Goal: Task Accomplishment & Management: Manage account settings

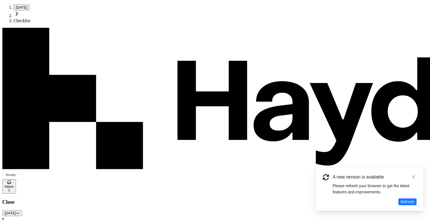
click at [14, 184] on span "Inbox" at bounding box center [8, 186] width 9 height 4
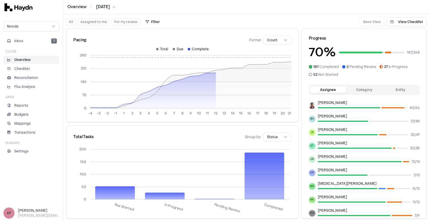
click at [90, 19] on button "Assigned to me" at bounding box center [94, 21] width 32 height 7
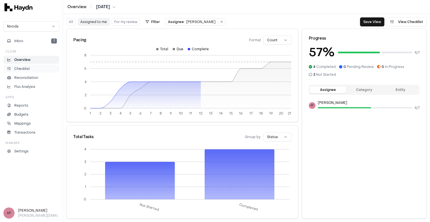
click at [27, 70] on p "Checklist" at bounding box center [22, 68] width 16 height 5
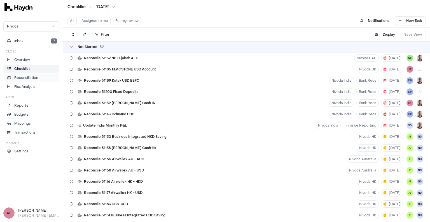
click at [31, 78] on p "Reconciliation" at bounding box center [26, 77] width 24 height 5
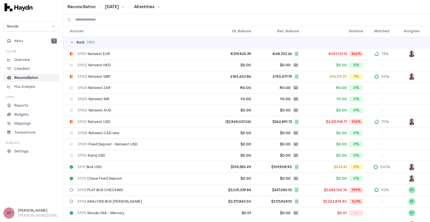
click at [160, 6] on html "Reconciliation / [DATE] / All entities Nivoda Inbox 7 Close Overview Checklist …" at bounding box center [215, 111] width 430 height 222
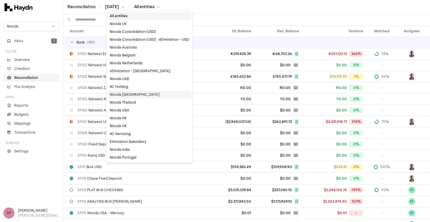
click at [129, 93] on div "Nivoda [GEOGRAPHIC_DATA]" at bounding box center [150, 94] width 84 height 8
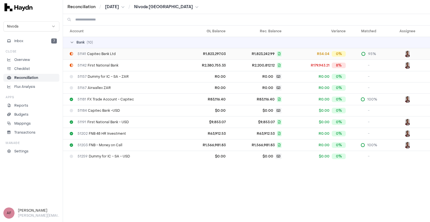
click at [192, 53] on td "R1,823,297.03" at bounding box center [205, 53] width 46 height 11
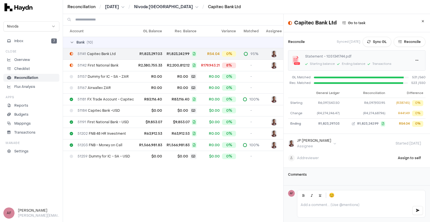
click at [351, 5] on div "Reconciliation / [DATE] / [GEOGRAPHIC_DATA] / Capitec Bank Ltd" at bounding box center [246, 7] width 358 height 6
click at [286, 7] on div "Reconciliation / [DATE] / [GEOGRAPHIC_DATA] / Capitec Bank Ltd" at bounding box center [246, 7] width 358 height 6
click at [328, 8] on div "Reconciliation / [DATE] / [GEOGRAPHIC_DATA] / Capitec Bank Ltd" at bounding box center [246, 7] width 358 height 6
click at [330, 6] on div "Reconciliation / [DATE] / [GEOGRAPHIC_DATA] / Capitec Bank Ltd" at bounding box center [246, 7] width 358 height 6
click at [363, 3] on div "Reconciliation / [DATE] / [GEOGRAPHIC_DATA] / Capitec Bank Ltd" at bounding box center [246, 7] width 367 height 14
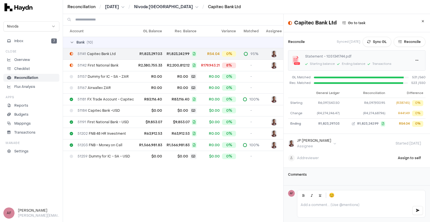
click at [363, 6] on div "Reconciliation / [DATE] / [GEOGRAPHIC_DATA] / Capitec Bank Ltd" at bounding box center [246, 7] width 358 height 6
click at [360, 6] on div "Reconciliation / [DATE] / [GEOGRAPHIC_DATA] / Capitec Bank Ltd" at bounding box center [246, 7] width 358 height 6
click at [356, 8] on div "Reconciliation / [DATE] / [GEOGRAPHIC_DATA] / Capitec Bank Ltd" at bounding box center [246, 7] width 358 height 6
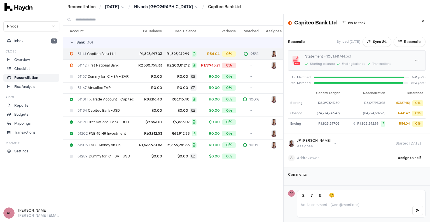
click at [356, 6] on div "Reconciliation / [DATE] / [GEOGRAPHIC_DATA] / Capitec Bank Ltd" at bounding box center [246, 7] width 358 height 6
click at [355, 8] on div "Reconciliation / [DATE] / [GEOGRAPHIC_DATA] / Capitec Bank Ltd" at bounding box center [246, 7] width 358 height 6
click at [369, 41] on button "Sync GL" at bounding box center [377, 42] width 29 height 10
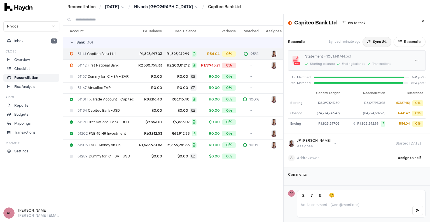
click at [367, 43] on button "Sync GL" at bounding box center [377, 42] width 29 height 10
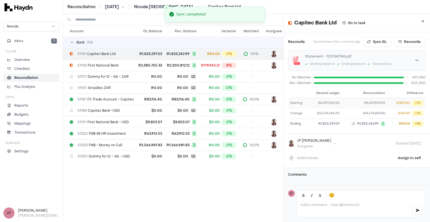
click at [342, 103] on td "R6,097,930.95" at bounding box center [365, 103] width 46 height 10
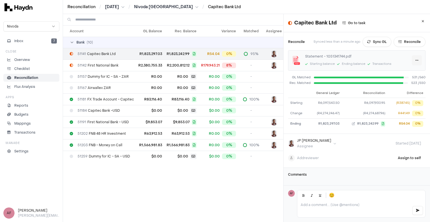
click at [407, 60] on html "Reconciliation / [DATE] / [GEOGRAPHIC_DATA] / Capitec Bank Ltd Nivoda Inbox 7 C…" at bounding box center [215, 111] width 430 height 222
click at [408, 60] on html "Reconciliation / [DATE] / [GEOGRAPHIC_DATA] / Capitec Bank Ltd Nivoda Inbox 7 C…" at bounding box center [215, 111] width 430 height 222
click at [400, 78] on div "Reprocess" at bounding box center [395, 80] width 33 height 8
click at [27, 67] on p "Checklist" at bounding box center [22, 68] width 16 height 5
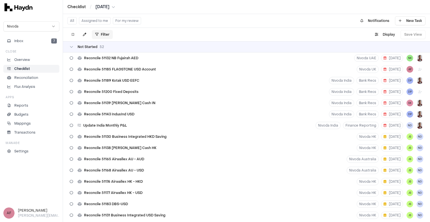
click at [104, 35] on html "Checklist / [DATE] Nivoda Inbox 7 Close Overview Checklist Reconciliation Flux …" at bounding box center [215, 111] width 430 height 222
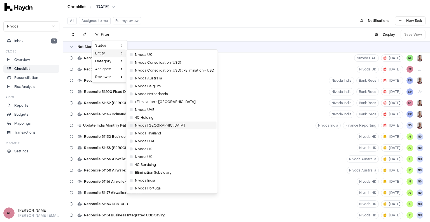
click at [162, 125] on span "Nivoda [GEOGRAPHIC_DATA]" at bounding box center [157, 125] width 55 height 4
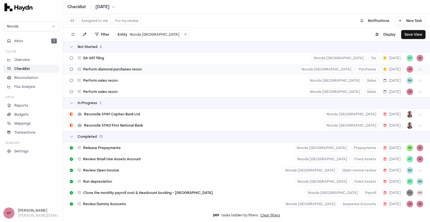
click at [156, 72] on div "Perform diamond purchases recon Nivoda South Africa Purchases 22 Aug AF" at bounding box center [246, 69] width 367 height 11
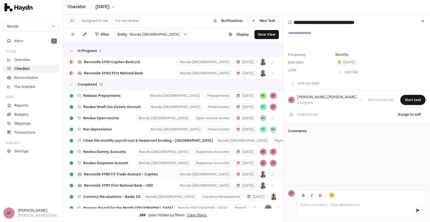
scroll to position [39, 0]
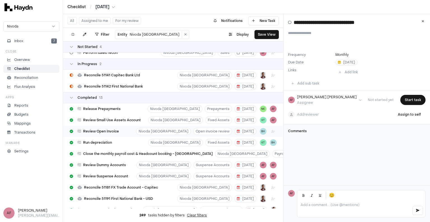
click at [134, 130] on div "Review Open Invoice Nivoda South Africa Open invoice review 5 Aug BH" at bounding box center [173, 130] width 220 height 11
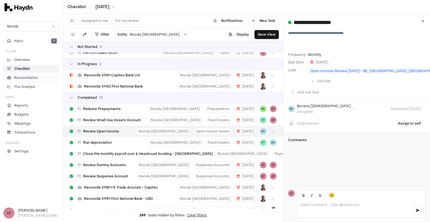
click at [25, 78] on p "Reconciliation" at bounding box center [26, 77] width 24 height 5
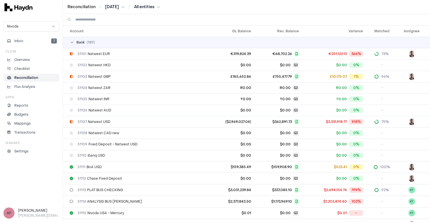
click at [152, 8] on html "Reconciliation / [DATE] / All entities Nivoda Inbox 7 Close Overview Checklist …" at bounding box center [215, 111] width 430 height 222
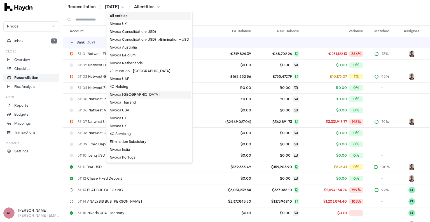
click at [132, 94] on div "Nivoda [GEOGRAPHIC_DATA]" at bounding box center [150, 94] width 84 height 8
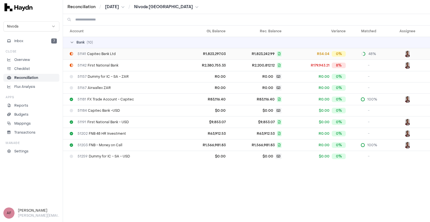
click at [292, 54] on div "R54.04 0%" at bounding box center [316, 54] width 60 height 6
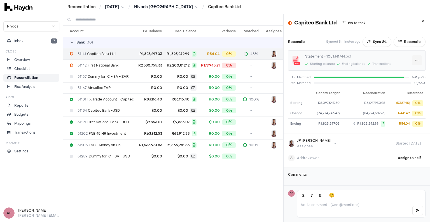
click at [410, 60] on html "Reconciliation / Jul 2025 / Nivoda South Africa / Capitec Bank Ltd Nivoda Inbox…" at bounding box center [215, 111] width 430 height 222
click at [340, 83] on div at bounding box center [362, 83] width 97 height 2
click at [339, 81] on div "Rec. Matched 0 / 550" at bounding box center [356, 83] width 137 height 5
click at [354, 83] on div at bounding box center [362, 83] width 97 height 2
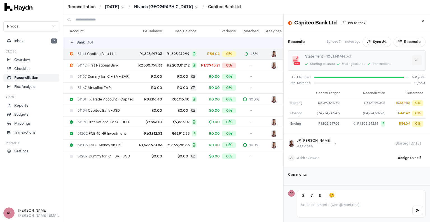
click at [409, 60] on html "Reconciliation / Jul 2025 / Nivoda South Africa / Capitec Bank Ltd Nivoda Inbox…" at bounding box center [215, 111] width 430 height 222
click at [295, 94] on html "Reconciliation / Jul 2025 / Nivoda South Africa / Capitec Bank Ltd Nivoda Inbox…" at bounding box center [215, 111] width 430 height 222
click at [299, 93] on th at bounding box center [298, 93] width 20 height 9
click at [404, 41] on button "Reconcile" at bounding box center [410, 42] width 32 height 10
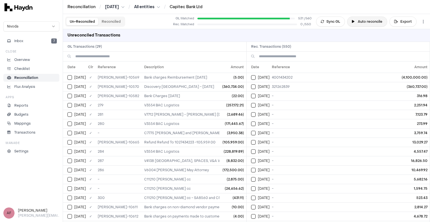
click at [369, 23] on button "Auto reconcile" at bounding box center [367, 22] width 40 height 10
click at [84, 21] on button "Un-Reconciled" at bounding box center [82, 21] width 32 height 7
click at [107, 21] on button "Reconciled" at bounding box center [111, 21] width 26 height 7
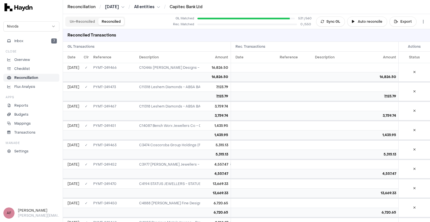
click at [105, 21] on button "Reconciled" at bounding box center [111, 21] width 26 height 7
click at [83, 21] on button "Un-Reconciled" at bounding box center [82, 21] width 32 height 7
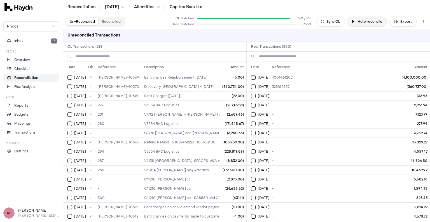
click at [362, 24] on button "Auto reconcile" at bounding box center [367, 22] width 40 height 10
click at [250, 34] on div "Unreconciled Transactions" at bounding box center [246, 35] width 367 height 13
click at [234, 24] on div at bounding box center [247, 25] width 100 height 2
click at [365, 22] on button "Auto reconcile" at bounding box center [367, 22] width 40 height 10
click at [183, 7] on link "Capitec Bank Ltd" at bounding box center [186, 6] width 33 height 5
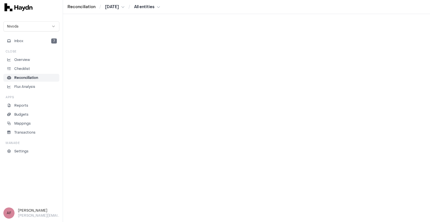
click at [28, 76] on p "Reconciliation" at bounding box center [26, 77] width 24 height 5
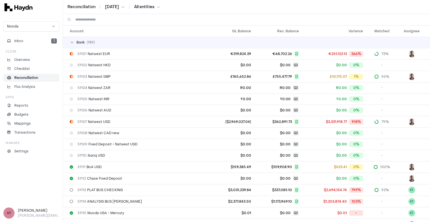
click at [153, 1] on div "Reconciliation / Jul 2025 / All entities" at bounding box center [246, 7] width 367 height 14
click at [154, 6] on html "Reconciliation / [DATE] / All entities Nivoda Inbox 7 Close Overview Checklist …" at bounding box center [215, 111] width 430 height 222
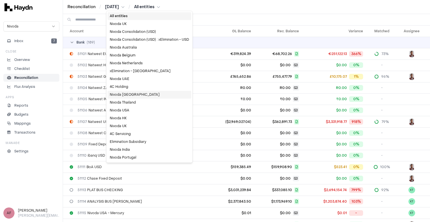
click at [132, 95] on div "Nivoda [GEOGRAPHIC_DATA]" at bounding box center [150, 94] width 84 height 8
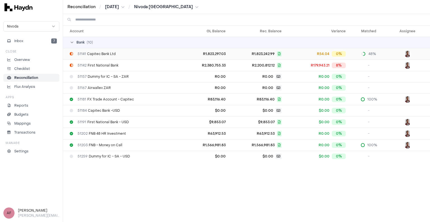
click at [242, 53] on span "R1,823,242.99" at bounding box center [256, 54] width 52 height 6
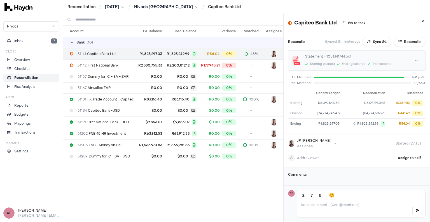
click at [374, 11] on div "Reconciliation / [DATE] / [GEOGRAPHIC_DATA] / Capitec Bank Ltd" at bounding box center [246, 7] width 367 height 14
click at [396, 42] on button "Reconcile" at bounding box center [410, 42] width 32 height 10
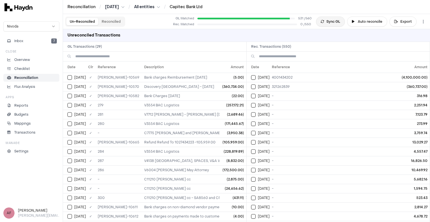
click at [335, 23] on button "Sync GL" at bounding box center [330, 22] width 29 height 10
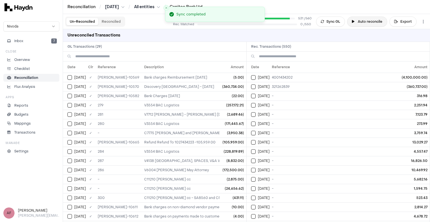
click at [365, 21] on button "Auto reconcile" at bounding box center [367, 22] width 40 height 10
click at [83, 22] on button "Un-Reconciled" at bounding box center [82, 21] width 32 height 7
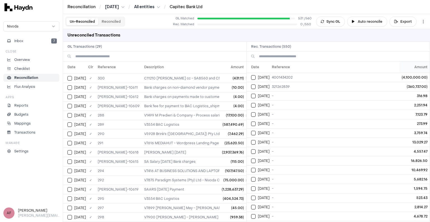
click at [418, 65] on th "Amount" at bounding box center [415, 66] width 30 height 11
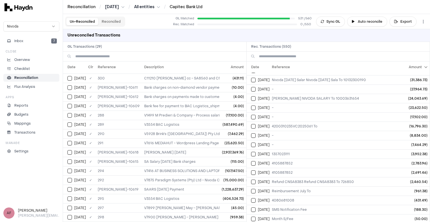
scroll to position [140, 0]
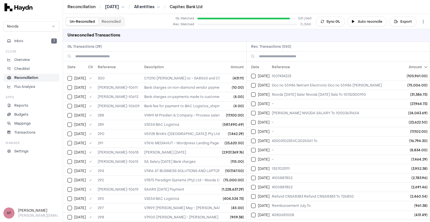
click at [329, 36] on div "Unreconciled Transactions" at bounding box center [246, 35] width 367 height 13
click at [356, 34] on div "Unreconciled Transactions" at bounding box center [246, 35] width 367 height 13
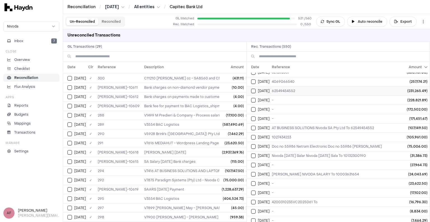
scroll to position [84, 0]
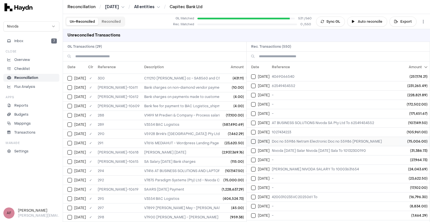
click at [254, 140] on button "Select reconciliation transaction 37529" at bounding box center [253, 141] width 4 height 4
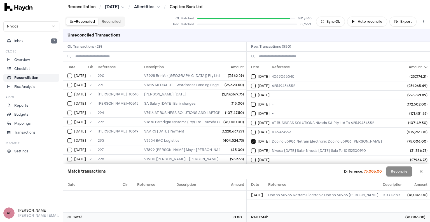
scroll to position [179, 0]
click at [71, 120] on button "Select GL transaction 8281791" at bounding box center [69, 122] width 4 height 4
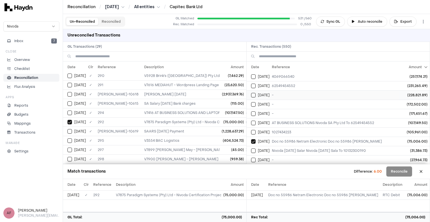
scroll to position [112, 0]
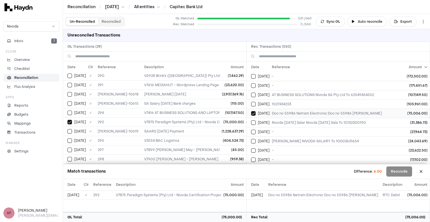
click at [255, 111] on button "Select reconciliation transaction 37529" at bounding box center [253, 113] width 4 height 4
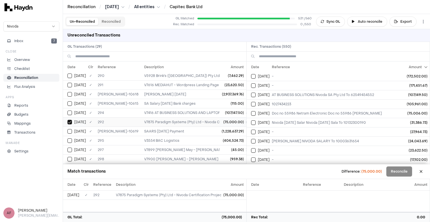
click at [70, 120] on button "Select GL transaction 8281791" at bounding box center [69, 122] width 4 height 4
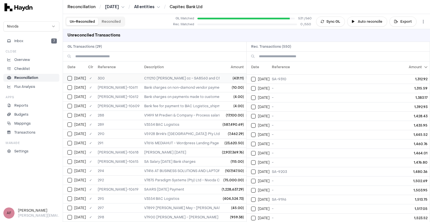
scroll to position [121, 0]
click at [110, 21] on button "Reconciled" at bounding box center [111, 21] width 26 height 7
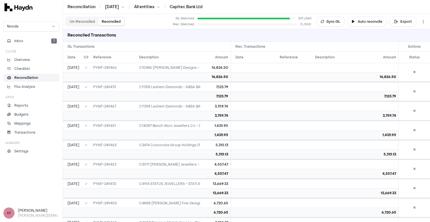
click at [80, 24] on button "Un-Reconciled" at bounding box center [82, 21] width 32 height 7
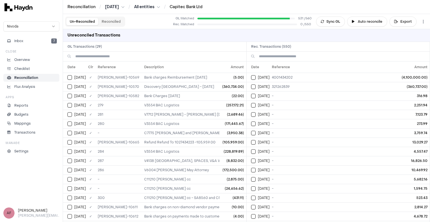
click at [146, 21] on div "Un-Reconciled Reconciled GL Matched 531 / 560 Rec. Matched 0 / 550 Sync GL Auto…" at bounding box center [246, 21] width 367 height 15
click at [151, 20] on div "Un-Reconciled Reconciled GL Matched 531 / 560 Rec. Matched 0 / 550 Sync GL Auto…" at bounding box center [246, 21] width 367 height 15
click at [151, 21] on div "Un-Reconciled Reconciled GL Matched 531 / 560 Rec. Matched 0 / 550 Sync GL Auto…" at bounding box center [246, 21] width 367 height 15
click at [151, 24] on div "Un-Reconciled Reconciled GL Matched 531 / 560 Rec. Matched 0 / 550 Sync GL Auto…" at bounding box center [246, 21] width 367 height 15
click at [151, 21] on div "Un-Reconciled Reconciled GL Matched 531 / 560 Rec. Matched 0 / 550 Sync GL Auto…" at bounding box center [246, 21] width 367 height 15
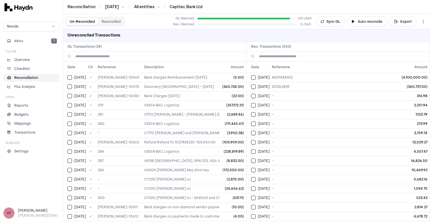
click at [305, 37] on div "Unreconciled Transactions" at bounding box center [246, 35] width 367 height 13
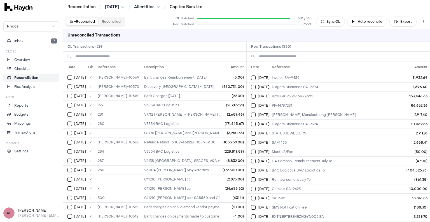
click at [199, 35] on div "Unreconciled Transactions" at bounding box center [246, 35] width 367 height 13
click at [30, 75] on p "Reconciliation" at bounding box center [26, 77] width 24 height 5
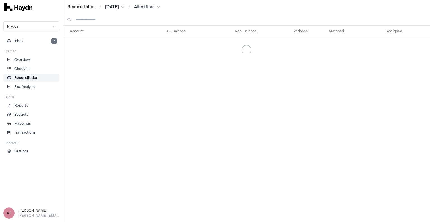
click at [153, 7] on html "Reconciliation / Jul 2025 / All entities Nivoda Inbox 7 Close Overview Checklis…" at bounding box center [215, 111] width 430 height 222
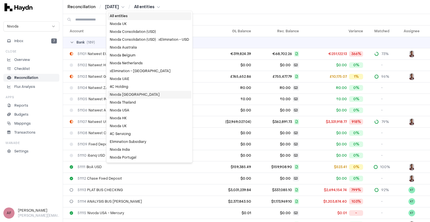
click at [132, 95] on div "Nivoda [GEOGRAPHIC_DATA]" at bounding box center [150, 94] width 84 height 8
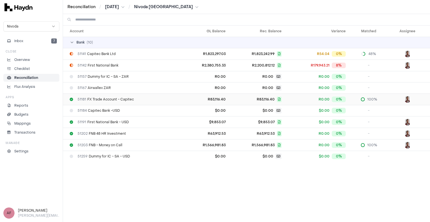
click at [247, 100] on span "R83,116.40" at bounding box center [256, 99] width 52 height 6
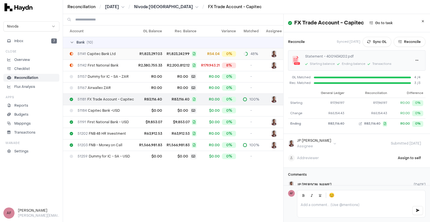
click at [121, 52] on div "51141 Capitec Bank Ltd" at bounding box center [102, 54] width 64 height 4
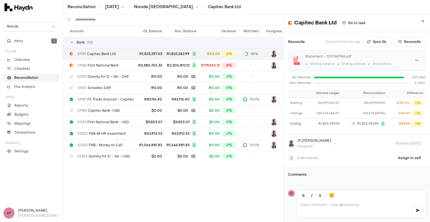
click at [301, 92] on th at bounding box center [298, 93] width 20 height 9
click at [196, 186] on div "Account GL Balance Rec. Balance Variance Matched Assignee Bank ( 10 ) 51141 Cap…" at bounding box center [173, 123] width 220 height 196
click at [178, 6] on html "Reconciliation / Jul 2025 / Nivoda South Africa / Capitec Bank Ltd Nivoda Inbox…" at bounding box center [215, 111] width 430 height 222
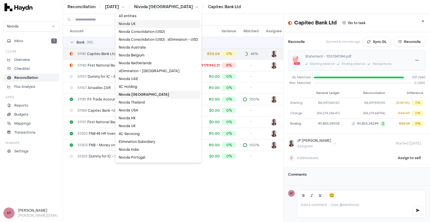
click at [148, 25] on div "Nivoda UK" at bounding box center [158, 24] width 84 height 8
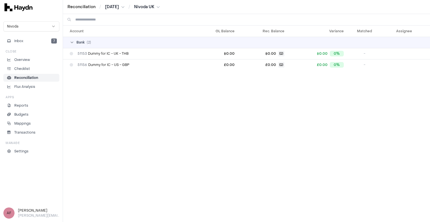
click at [161, 6] on html "Reconciliation / Jul 2025 / Nivoda UK Nivoda Inbox 7 Close Overview Checklist R…" at bounding box center [215, 111] width 430 height 222
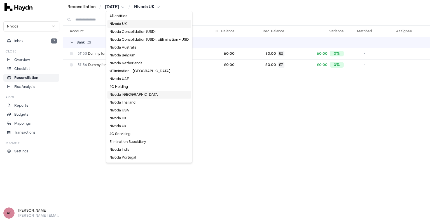
click at [132, 94] on div "Nivoda [GEOGRAPHIC_DATA]" at bounding box center [149, 94] width 84 height 8
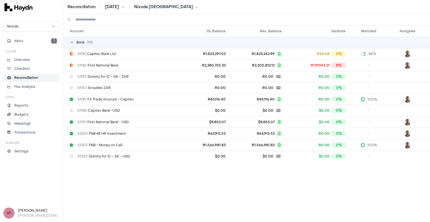
click at [210, 176] on div "Account GL Balance Rec. Balance Variance Matched Assignee Bank ( 10 ) 51141 Cap…" at bounding box center [246, 123] width 367 height 196
click at [269, 176] on div "Account GL Balance Rec. Balance Variance Matched Assignee Bank ( 10 ) 51141 Cap…" at bounding box center [246, 123] width 367 height 196
click at [272, 171] on div "Account GL Balance Rec. Balance Variance Matched Assignee Bank ( 10 ) 51141 Cap…" at bounding box center [246, 123] width 367 height 196
click at [272, 170] on div "Account GL Balance Rec. Balance Variance Matched Assignee Bank ( 10 ) 51141 Cap…" at bounding box center [246, 123] width 367 height 196
click at [273, 171] on div "Account GL Balance Rec. Balance Variance Matched Assignee Bank ( 10 ) 51141 Cap…" at bounding box center [246, 123] width 367 height 196
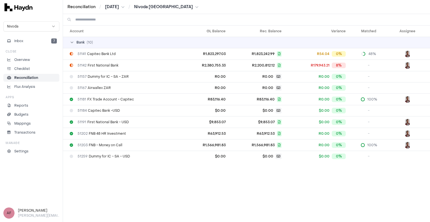
click at [271, 174] on div "Account GL Balance Rec. Balance Variance Matched Assignee Bank ( 10 ) 51141 Cap…" at bounding box center [246, 123] width 367 height 196
click at [271, 170] on div "Account GL Balance Rec. Balance Variance Matched Assignee Bank ( 10 ) 51141 Cap…" at bounding box center [246, 123] width 367 height 196
click at [268, 178] on div "Account GL Balance Rec. Balance Variance Matched Assignee Bank ( 10 ) 51141 Cap…" at bounding box center [246, 123] width 367 height 196
click at [268, 175] on div "Account GL Balance Rec. Balance Variance Matched Assignee Bank ( 10 ) 51141 Cap…" at bounding box center [246, 123] width 367 height 196
click at [206, 176] on div "Account GL Balance Rec. Balance Variance Matched Assignee Bank ( 10 ) 51141 Cap…" at bounding box center [246, 123] width 367 height 196
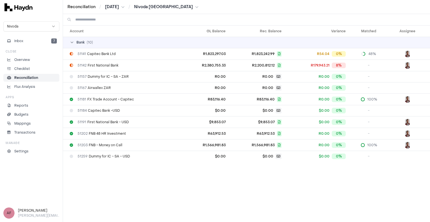
click at [225, 169] on div "Account GL Balance Rec. Balance Variance Matched Assignee Bank ( 10 ) 51141 Cap…" at bounding box center [246, 123] width 367 height 196
click at [192, 53] on td "R1,823,297.03" at bounding box center [205, 53] width 46 height 11
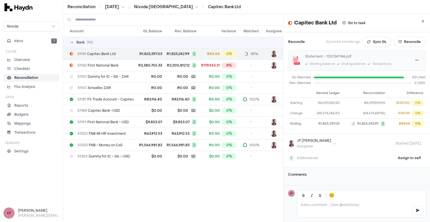
click at [190, 194] on div "Account GL Balance Rec. Balance Variance Matched Assignee Bank ( 10 ) 51141 Cap…" at bounding box center [173, 123] width 220 height 196
click at [208, 176] on div "Account GL Balance Rec. Balance Variance Matched Assignee Bank ( 10 ) 51141 Cap…" at bounding box center [173, 123] width 220 height 196
click at [224, 171] on div "Account GL Balance Rec. Balance Variance Matched Assignee Bank ( 10 ) 51141 Cap…" at bounding box center [173, 123] width 220 height 196
click at [230, 170] on div "Account GL Balance Rec. Balance Variance Matched Assignee Bank ( 10 ) 51141 Cap…" at bounding box center [173, 123] width 220 height 196
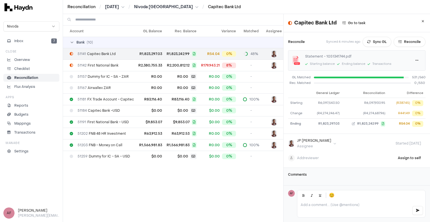
click at [244, 168] on div "Account GL Balance Rec. Balance Variance Matched Assignee Bank ( 10 ) 51141 Cap…" at bounding box center [173, 123] width 220 height 196
click at [224, 171] on div "Account GL Balance Rec. Balance Variance Matched Assignee Bank ( 10 ) 51141 Cap…" at bounding box center [173, 123] width 220 height 196
click at [227, 168] on div "Account GL Balance Rec. Balance Variance Matched Assignee Bank ( 10 ) 51141 Cap…" at bounding box center [173, 123] width 220 height 196
click at [236, 168] on div "Account GL Balance Rec. Balance Variance Matched Assignee Bank ( 10 ) 51141 Cap…" at bounding box center [173, 123] width 220 height 196
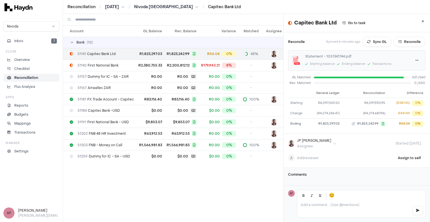
click at [263, 166] on div "Account GL Balance Rec. Balance Variance Matched Assignee Bank ( 10 ) 51141 Cap…" at bounding box center [173, 123] width 220 height 196
click at [265, 173] on div "Account GL Balance Rec. Balance Variance Matched Assignee Bank ( 10 ) 51141 Cap…" at bounding box center [173, 123] width 220 height 196
click at [259, 175] on div "Account GL Balance Rec. Balance Variance Matched Assignee Bank ( 10 ) 51141 Cap…" at bounding box center [173, 123] width 220 height 196
click at [242, 177] on div "Account GL Balance Rec. Balance Variance Matched Assignee Bank ( 10 ) 51141 Cap…" at bounding box center [173, 123] width 220 height 196
click at [260, 166] on div "Account GL Balance Rec. Balance Variance Matched Assignee Bank ( 10 ) 51141 Cap…" at bounding box center [173, 123] width 220 height 196
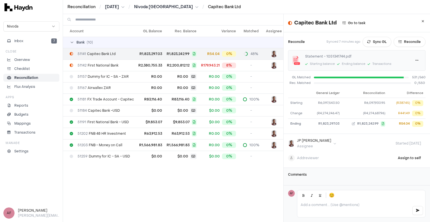
click at [268, 169] on div "Account GL Balance Rec. Balance Variance Matched Assignee Bank ( 10 ) 51141 Cap…" at bounding box center [173, 123] width 220 height 196
click at [133, 56] on td "51141 Capitec Bank Ltd" at bounding box center [99, 53] width 73 height 11
click at [394, 41] on button "Reconcile" at bounding box center [410, 42] width 32 height 10
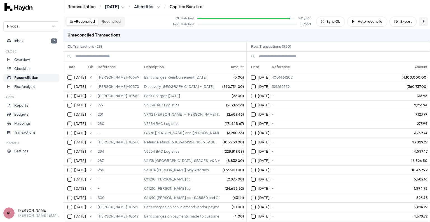
click at [423, 22] on html "Reconciliation / Jul 2025 / All entities / Capitec Bank Ltd Nivoda Inbox 7 Clos…" at bounding box center [215, 111] width 430 height 222
click at [354, 33] on html "Reconciliation / Jul 2025 / All entities / Capitec Bank Ltd Nivoda Inbox 7 Clos…" at bounding box center [215, 111] width 430 height 222
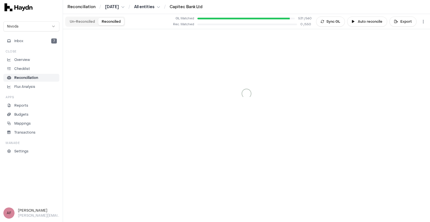
click at [115, 21] on button "Reconciled" at bounding box center [111, 21] width 26 height 7
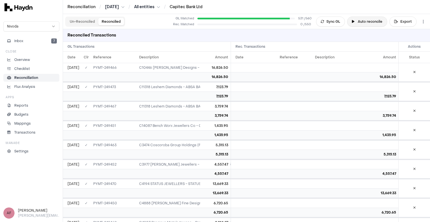
click at [364, 23] on button "Auto reconcile" at bounding box center [367, 22] width 40 height 10
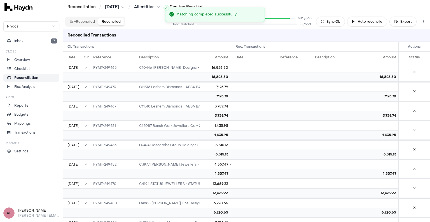
click at [240, 36] on div "Reconciled Transactions" at bounding box center [246, 35] width 367 height 13
click at [214, 34] on div "Reconciled Transactions" at bounding box center [246, 35] width 367 height 13
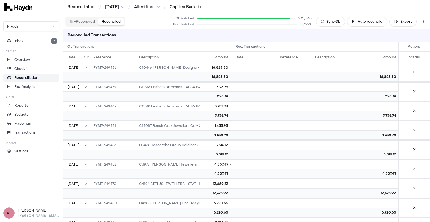
click at [167, 24] on div "Un-Reconciled Reconciled GL Matched 531 / 560 Rec. Matched 0 / 550 Sync GL Auto…" at bounding box center [246, 21] width 367 height 15
click at [167, 23] on div "Un-Reconciled Reconciled GL Matched 531 / 560 Rec. Matched 0 / 550 Sync GL Auto…" at bounding box center [246, 21] width 367 height 15
click at [90, 21] on button "Un-Reconciled" at bounding box center [82, 21] width 32 height 7
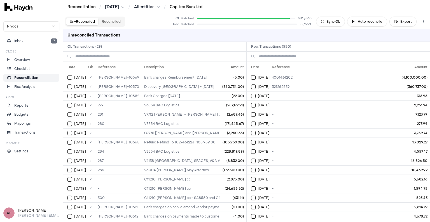
click at [84, 6] on link "Reconciliation" at bounding box center [81, 7] width 28 height 6
click at [152, 7] on html "Reconciliation / [DATE] / All entities / Capitec Bank Ltd Nivoda Inbox 7 Close …" at bounding box center [215, 111] width 430 height 222
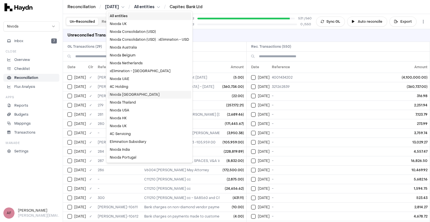
click at [138, 94] on div "Nivoda [GEOGRAPHIC_DATA]" at bounding box center [150, 94] width 84 height 8
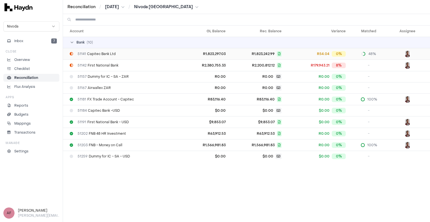
click at [185, 53] on td "R1,823,297.03" at bounding box center [205, 53] width 46 height 11
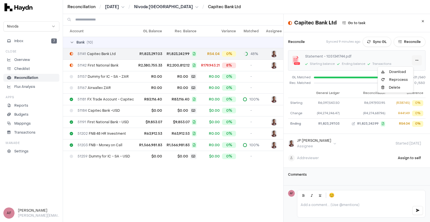
click at [409, 60] on html "Reconciliation / Jul 2025 / Nivoda South Africa / Capitec Bank Ltd Nivoda Inbox…" at bounding box center [215, 111] width 430 height 222
click at [314, 35] on html "Reconciliation / Jul 2025 / Nivoda South Africa / Capitec Bank Ltd Nivoda Inbox…" at bounding box center [215, 111] width 430 height 222
click at [209, 185] on div "Account GL Balance Rec. Balance Variance Matched Assignee Bank ( 10 ) 51141 Cap…" at bounding box center [173, 123] width 220 height 196
click at [179, 170] on div "Account GL Balance Rec. Balance Variance Matched Assignee Bank ( 10 ) 51141 Cap…" at bounding box center [173, 123] width 220 height 196
click at [122, 63] on div "51142 First National Bank" at bounding box center [102, 65] width 64 height 4
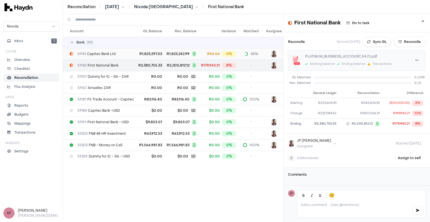
click at [123, 57] on td "51141 Capitec Bank Ltd" at bounding box center [99, 53] width 73 height 11
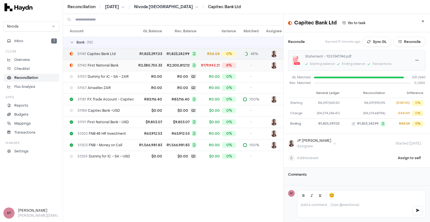
click at [125, 66] on div "51142 First National Bank" at bounding box center [102, 65] width 64 height 4
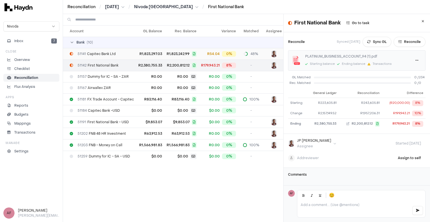
click at [130, 54] on div "51141 Capitec Bank Ltd" at bounding box center [102, 54] width 64 height 4
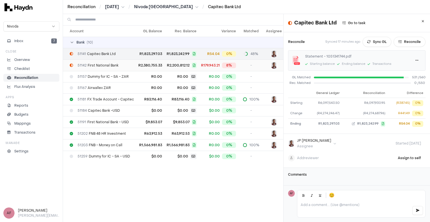
click at [130, 64] on div "51142 First National Bank" at bounding box center [102, 65] width 64 height 4
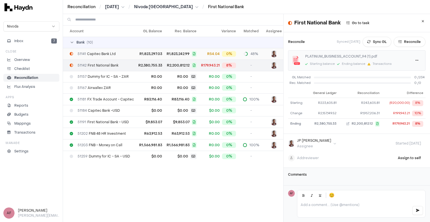
click at [129, 55] on div "51141 Capitec Bank Ltd" at bounding box center [102, 54] width 64 height 4
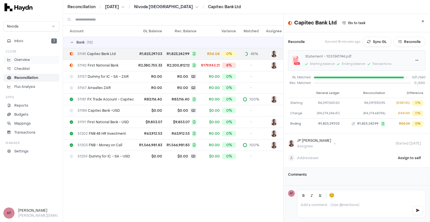
click at [25, 60] on p "Overview" at bounding box center [22, 59] width 16 height 5
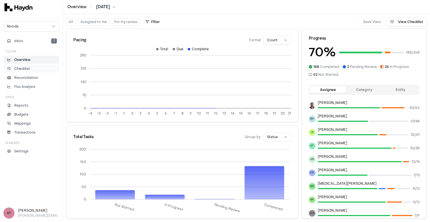
click at [25, 68] on p "Checklist" at bounding box center [22, 68] width 16 height 5
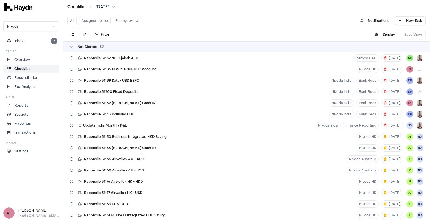
click at [102, 21] on button "Assigned to me" at bounding box center [95, 20] width 32 height 7
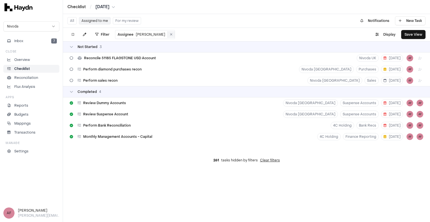
click at [168, 36] on button at bounding box center [171, 34] width 7 height 7
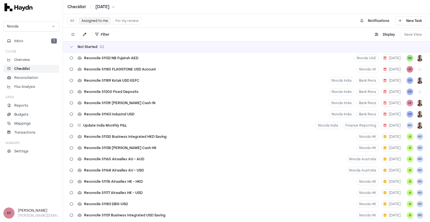
click at [41, 67] on li "Checklist" at bounding box center [31, 68] width 51 height 5
click at [110, 35] on html "Checklist / Jul 2025 Nivoda Inbox 7 Close Overview Checklist Reconciliation Flu…" at bounding box center [215, 111] width 430 height 222
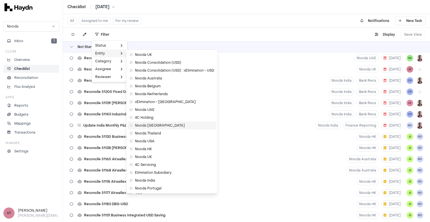
click at [160, 123] on span "Nivoda [GEOGRAPHIC_DATA]" at bounding box center [157, 125] width 55 height 4
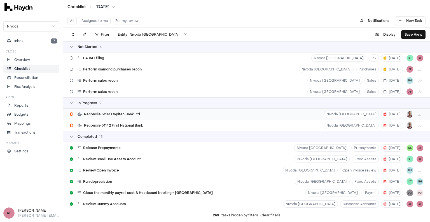
click at [234, 115] on div "Reconcile 51141 Capitec Bank Ltd Nivoda South Africa 8 Aug" at bounding box center [246, 113] width 367 height 11
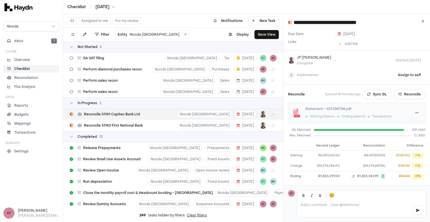
click at [316, 60] on html "Checklist / Jul 2025 Nivoda Inbox 7 Close Overview Checklist Reconciliation Flu…" at bounding box center [215, 111] width 430 height 222
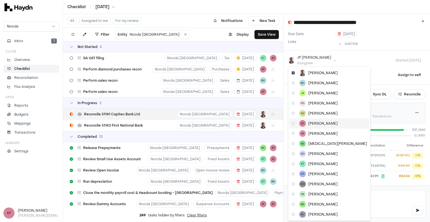
click at [308, 123] on div "AF Alan Flom" at bounding box center [330, 123] width 80 height 10
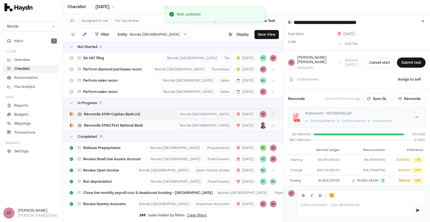
click at [118, 124] on span "Reconcile 51142 First National Bank" at bounding box center [113, 125] width 59 height 4
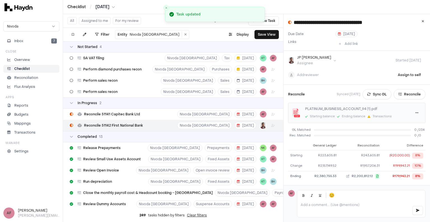
click at [306, 58] on html "Checklist / Jul 2025 Nivoda Inbox 7 Close Overview Checklist Reconciliation Flu…" at bounding box center [215, 111] width 430 height 222
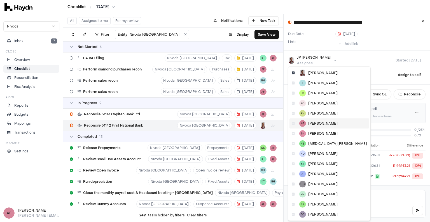
click at [314, 122] on span "[PERSON_NAME]" at bounding box center [322, 123] width 29 height 4
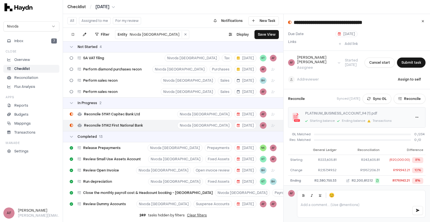
click at [105, 20] on button "Assigned to me" at bounding box center [95, 20] width 32 height 7
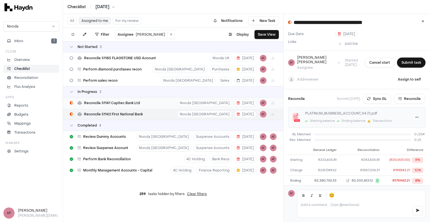
click at [165, 104] on div "Reconcile 51141 Capitec Bank Ltd Nivoda South Africa 8 Aug AF" at bounding box center [173, 102] width 220 height 11
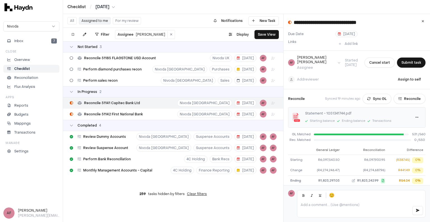
click at [354, 74] on div "Add reviewer Assign to self" at bounding box center [356, 79] width 137 height 10
click at [353, 74] on div "Add reviewer Assign to self" at bounding box center [356, 79] width 137 height 10
click at [350, 74] on div "Add reviewer Assign to self" at bounding box center [356, 79] width 137 height 10
click at [342, 74] on div "Add reviewer Assign to self" at bounding box center [356, 79] width 137 height 10
click at [345, 75] on div "Add reviewer Assign to self" at bounding box center [356, 79] width 137 height 10
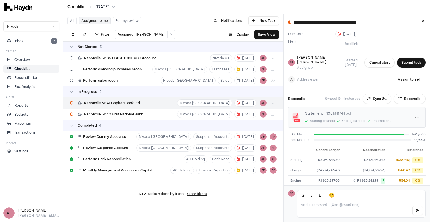
click at [344, 74] on div "Add reviewer Assign to self" at bounding box center [356, 79] width 137 height 10
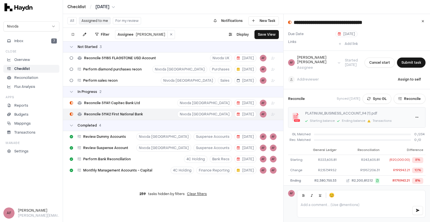
click at [157, 8] on div "Checklist / Jul 2025" at bounding box center [246, 7] width 358 height 6
click at [156, 100] on div "Reconcile 51141 Capitec Bank Ltd Nivoda South Africa 8 Aug AF" at bounding box center [173, 102] width 220 height 11
type input "**********"
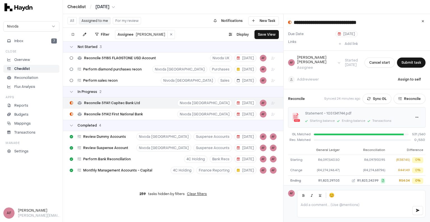
click at [150, 102] on div "Reconcile 51141 Capitec Bank Ltd Nivoda South Africa 8 Aug AF" at bounding box center [173, 102] width 220 height 11
drag, startPoint x: 316, startPoint y: 154, endPoint x: 340, endPoint y: 153, distance: 24.4
click at [340, 155] on td "R6,097,543.50" at bounding box center [325, 160] width 34 height 10
click at [398, 97] on icon at bounding box center [399, 98] width 3 height 3
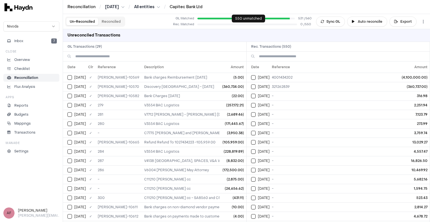
drag, startPoint x: 197, startPoint y: 24, endPoint x: 211, endPoint y: 25, distance: 14.0
click at [211, 25] on div "Rec. Matched 0 / 550" at bounding box center [242, 24] width 140 height 5
click at [30, 77] on p "Reconciliation" at bounding box center [26, 77] width 24 height 5
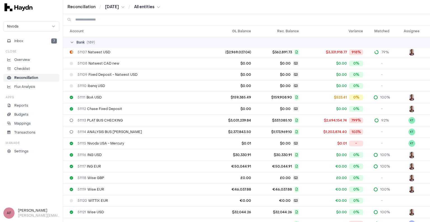
scroll to position [74, 0]
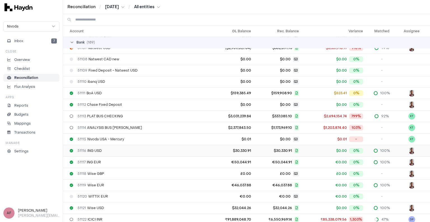
click at [154, 151] on div "51116 ING USD" at bounding box center [137, 150] width 134 height 4
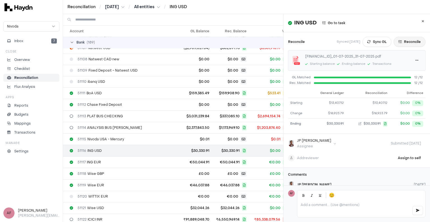
click at [394, 43] on button "Reconcile" at bounding box center [410, 42] width 32 height 10
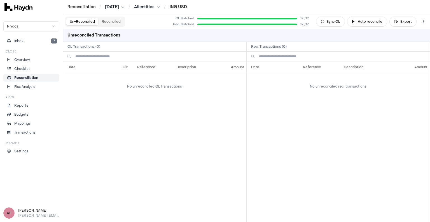
click at [106, 22] on button "Reconciled" at bounding box center [111, 21] width 26 height 7
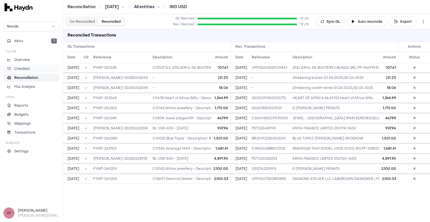
click at [25, 69] on p "Checklist" at bounding box center [22, 68] width 16 height 5
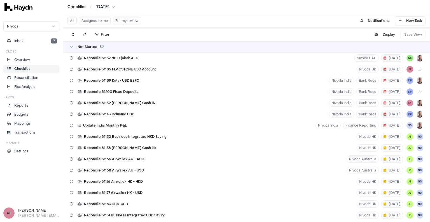
click at [102, 23] on button "Assigned to me" at bounding box center [95, 20] width 32 height 7
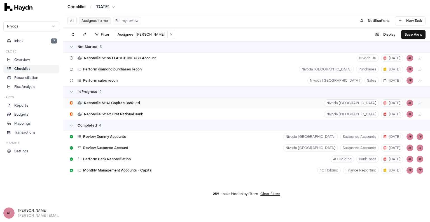
click at [160, 105] on div "Reconcile 51141 Capitec Bank Ltd Nivoda South Africa 8 Aug AF" at bounding box center [246, 102] width 367 height 11
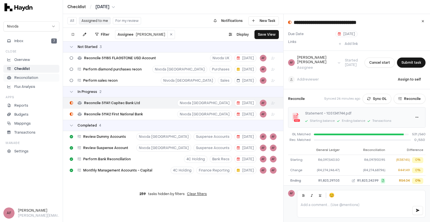
click at [34, 76] on p "Reconciliation" at bounding box center [26, 77] width 24 height 5
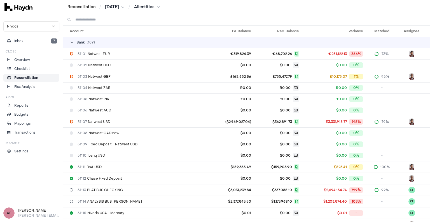
click at [153, 8] on html "Reconciliation / [DATE] / All entities Nivoda Inbox 7 Close Overview Checklist …" at bounding box center [215, 111] width 430 height 222
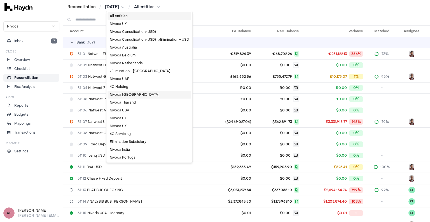
click at [129, 94] on div "Nivoda [GEOGRAPHIC_DATA]" at bounding box center [150, 94] width 84 height 8
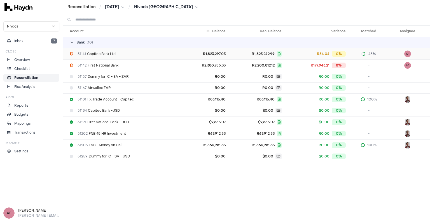
click at [180, 55] on td "51141 Capitec Bank Ltd" at bounding box center [122, 53] width 119 height 11
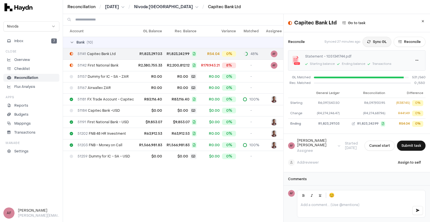
click at [363, 42] on button "Sync GL" at bounding box center [377, 42] width 29 height 10
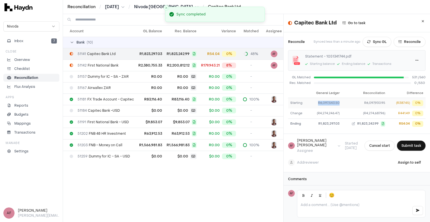
drag, startPoint x: 315, startPoint y: 103, endPoint x: 336, endPoint y: 103, distance: 20.7
click at [336, 103] on div "R6,097,543.50" at bounding box center [324, 103] width 29 height 5
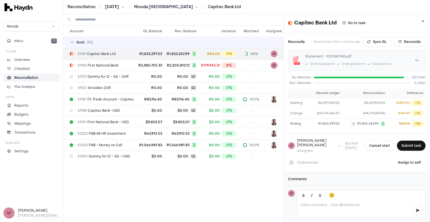
click at [298, 89] on th at bounding box center [298, 93] width 20 height 9
drag, startPoint x: 387, startPoint y: 101, endPoint x: 401, endPoint y: 102, distance: 13.7
click at [401, 102] on div "(R387.45) 0%" at bounding box center [407, 103] width 34 height 6
click at [23, 68] on p "Checklist" at bounding box center [22, 68] width 16 height 5
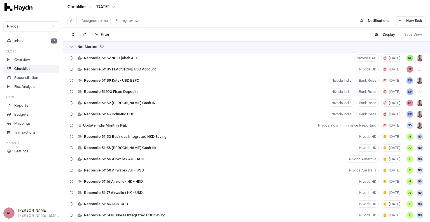
click at [99, 19] on button "Assigned to me" at bounding box center [95, 20] width 32 height 7
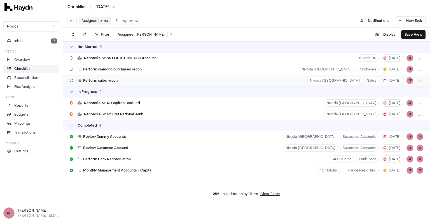
click at [227, 80] on div "Perform sales recon Nivoda South Africa Sales 27 Aug AF" at bounding box center [246, 80] width 367 height 11
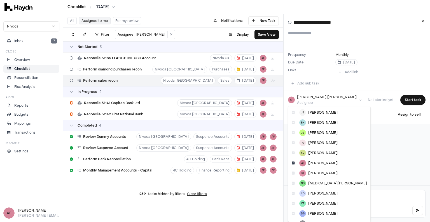
click at [307, 98] on html "**********" at bounding box center [215, 111] width 430 height 222
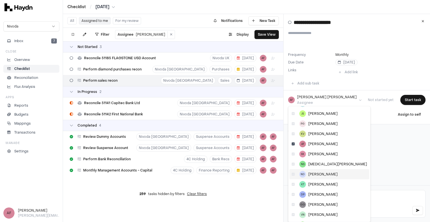
scroll to position [38, 0]
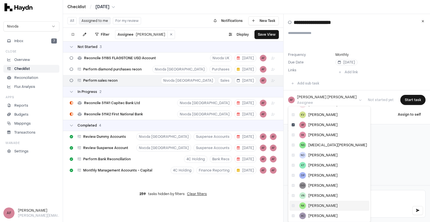
click at [314, 205] on span "[PERSON_NAME]" at bounding box center [322, 205] width 29 height 4
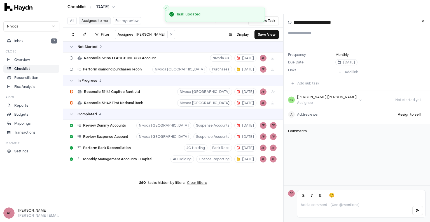
click at [313, 116] on html "**********" at bounding box center [215, 111] width 430 height 222
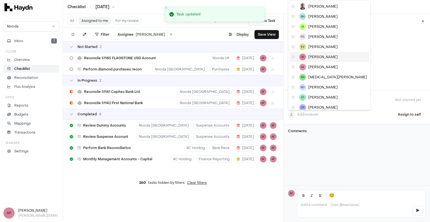
click at [310, 57] on span "[PERSON_NAME]" at bounding box center [322, 57] width 29 height 4
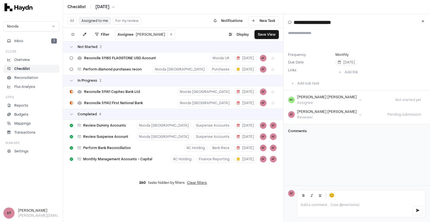
click at [318, 205] on p at bounding box center [354, 204] width 107 height 4
click at [378, 149] on p "Purpose: reconcile btw Trevor and NS and vice versa. check amounts." at bounding box center [361, 149] width 129 height 9
click at [330, 208] on div at bounding box center [361, 208] width 128 height 17
click at [39, 45] on div "Inbox 7 Close Overview Checklist Reconciliation Flux Analysis Apps Reports Budg…" at bounding box center [31, 96] width 56 height 118
click at [38, 41] on button "Inbox 7" at bounding box center [31, 41] width 56 height 8
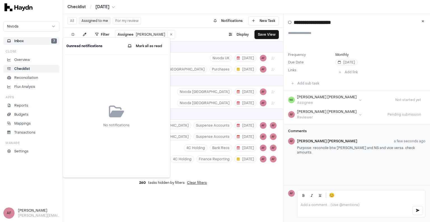
click at [29, 42] on button "Inbox 7" at bounding box center [31, 41] width 56 height 8
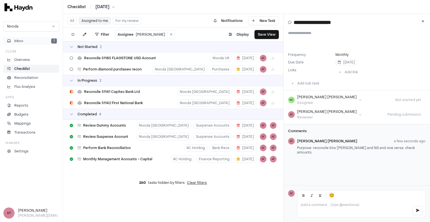
click at [26, 40] on button "Inbox 7" at bounding box center [31, 41] width 56 height 8
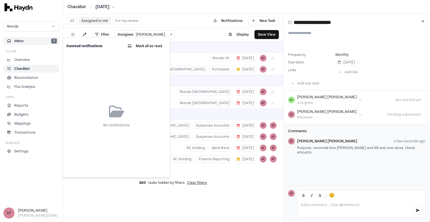
click at [27, 39] on button "Inbox 7" at bounding box center [31, 41] width 56 height 8
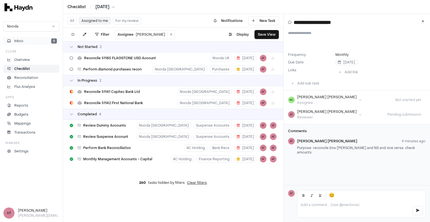
click at [32, 42] on button "Inbox 8" at bounding box center [31, 41] width 56 height 8
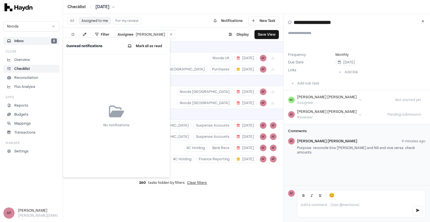
click at [31, 41] on button "Inbox 8" at bounding box center [31, 41] width 56 height 8
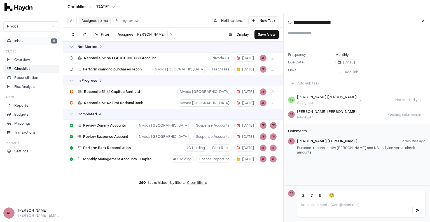
click at [31, 41] on button "Inbox 8" at bounding box center [31, 41] width 56 height 8
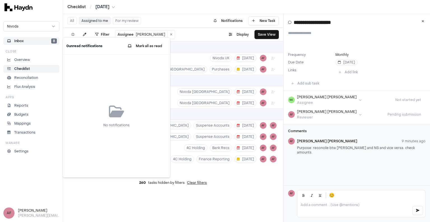
click at [31, 41] on button "Inbox 8" at bounding box center [31, 41] width 56 height 8
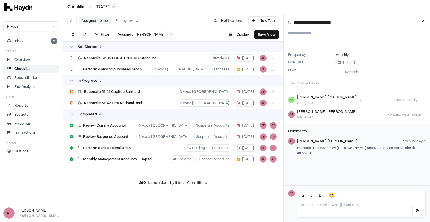
click at [34, 67] on li "Checklist" at bounding box center [31, 68] width 51 height 5
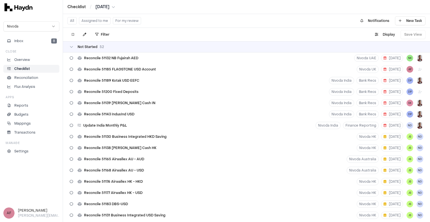
click at [108, 20] on button "Assigned to me" at bounding box center [95, 20] width 32 height 7
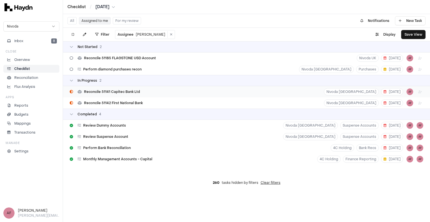
click at [130, 93] on span "Reconcile 51141 Capitec Bank Ltd" at bounding box center [112, 91] width 56 height 4
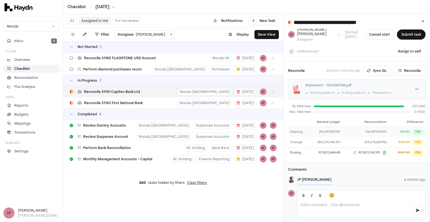
scroll to position [38, 0]
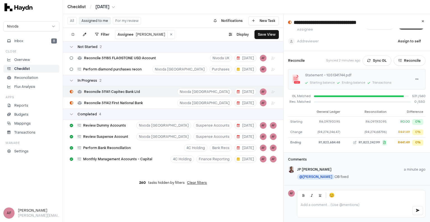
click at [350, 207] on div at bounding box center [361, 208] width 128 height 17
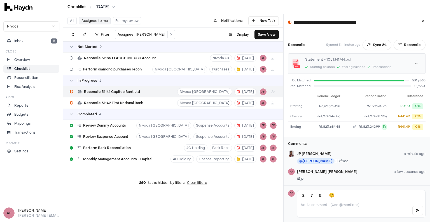
scroll to position [55, 0]
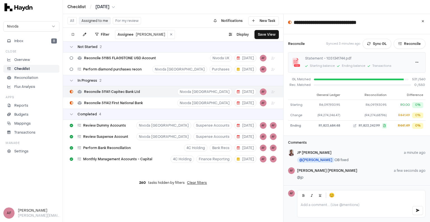
drag, startPoint x: 320, startPoint y: 169, endPoint x: 316, endPoint y: 170, distance: 3.7
click at [320, 170] on div "Alan Flom a few seconds ago @jp" at bounding box center [361, 174] width 129 height 15
click at [302, 175] on p "@jp" at bounding box center [361, 177] width 129 height 4
click at [317, 203] on p at bounding box center [354, 204] width 107 height 4
click at [319, 194] on div "[PERSON_NAME]" at bounding box center [341, 192] width 54 height 5
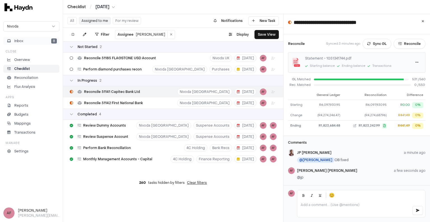
click at [17, 41] on span "Inbox" at bounding box center [18, 40] width 9 height 5
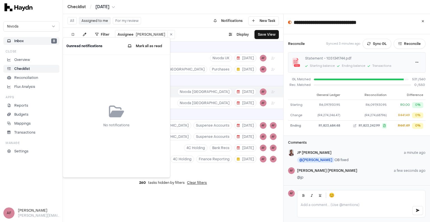
click at [36, 72] on link "Checklist" at bounding box center [31, 69] width 56 height 8
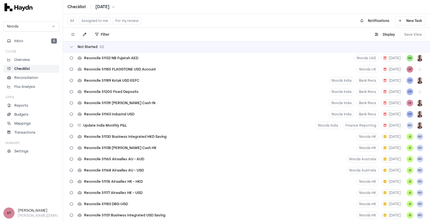
click at [92, 21] on button "Assigned to me" at bounding box center [95, 20] width 32 height 7
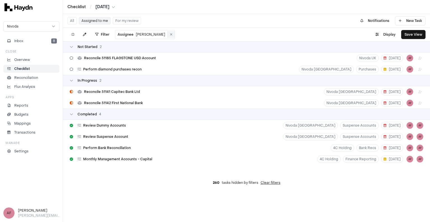
click at [170, 33] on icon at bounding box center [171, 34] width 3 height 3
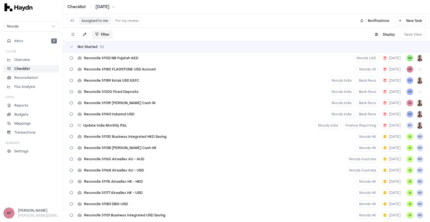
click at [102, 34] on html "Checklist / Jul 2025 Nivoda Inbox 8 Close Overview Checklist Reconciliation Flu…" at bounding box center [215, 111] width 430 height 222
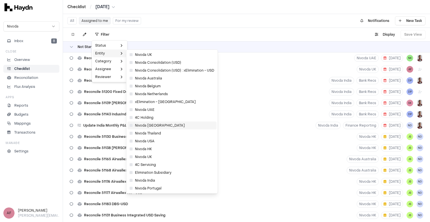
click at [164, 124] on span "Nivoda [GEOGRAPHIC_DATA]" at bounding box center [157, 125] width 55 height 4
